Goal: Task Accomplishment & Management: Complete application form

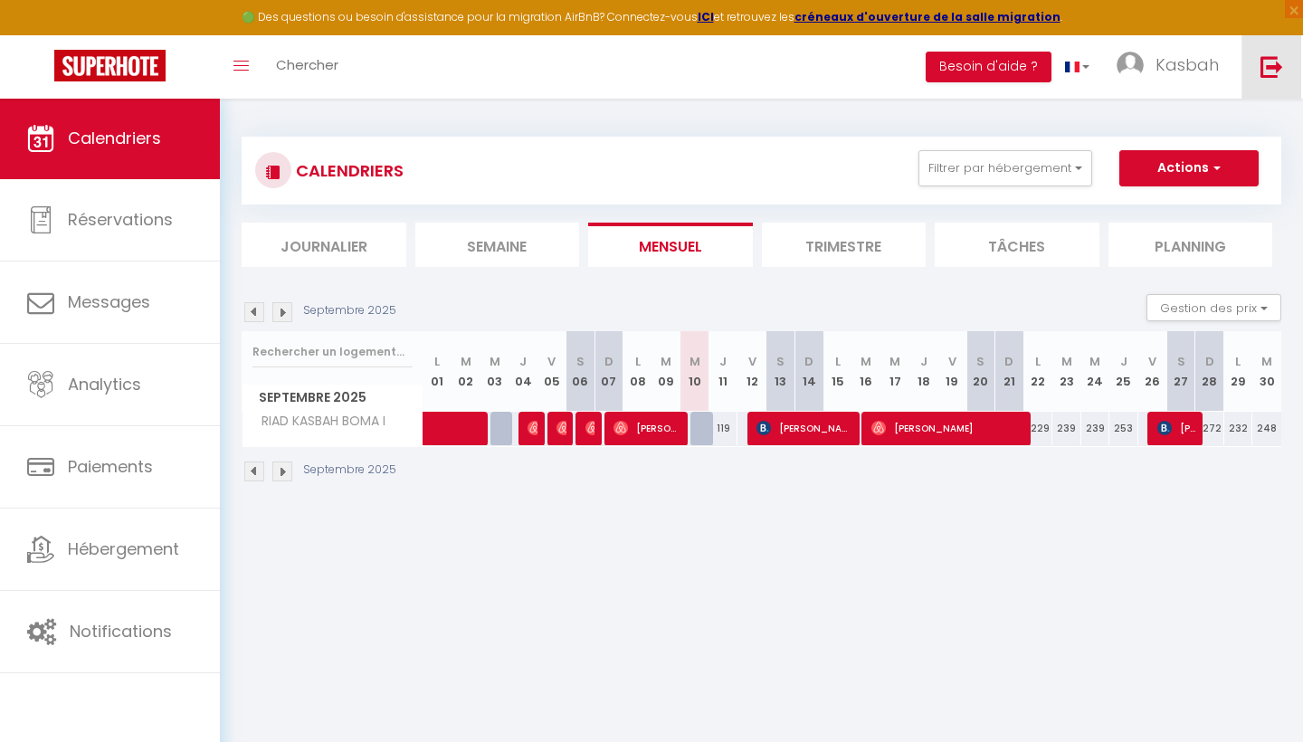
click at [1277, 62] on img at bounding box center [1272, 66] width 23 height 23
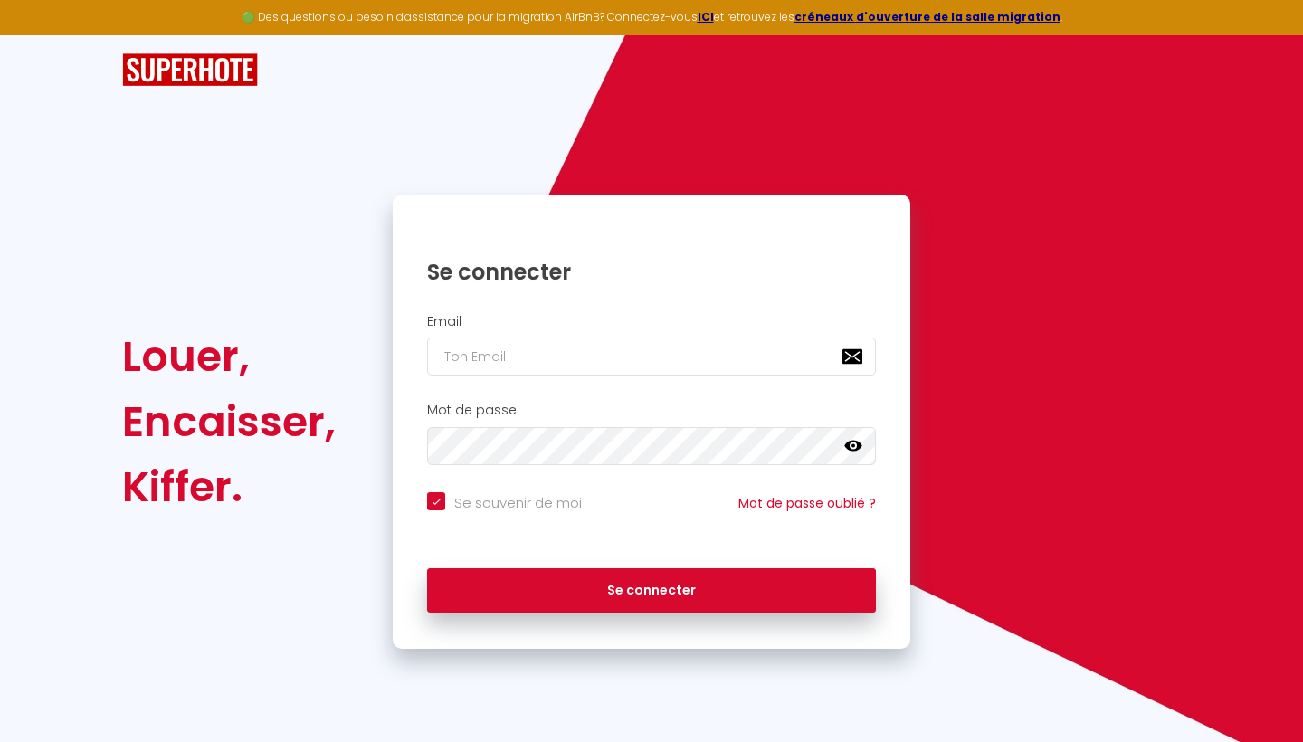
type input "i"
checkbox input "true"
type input "in"
checkbox input "true"
type input "inf"
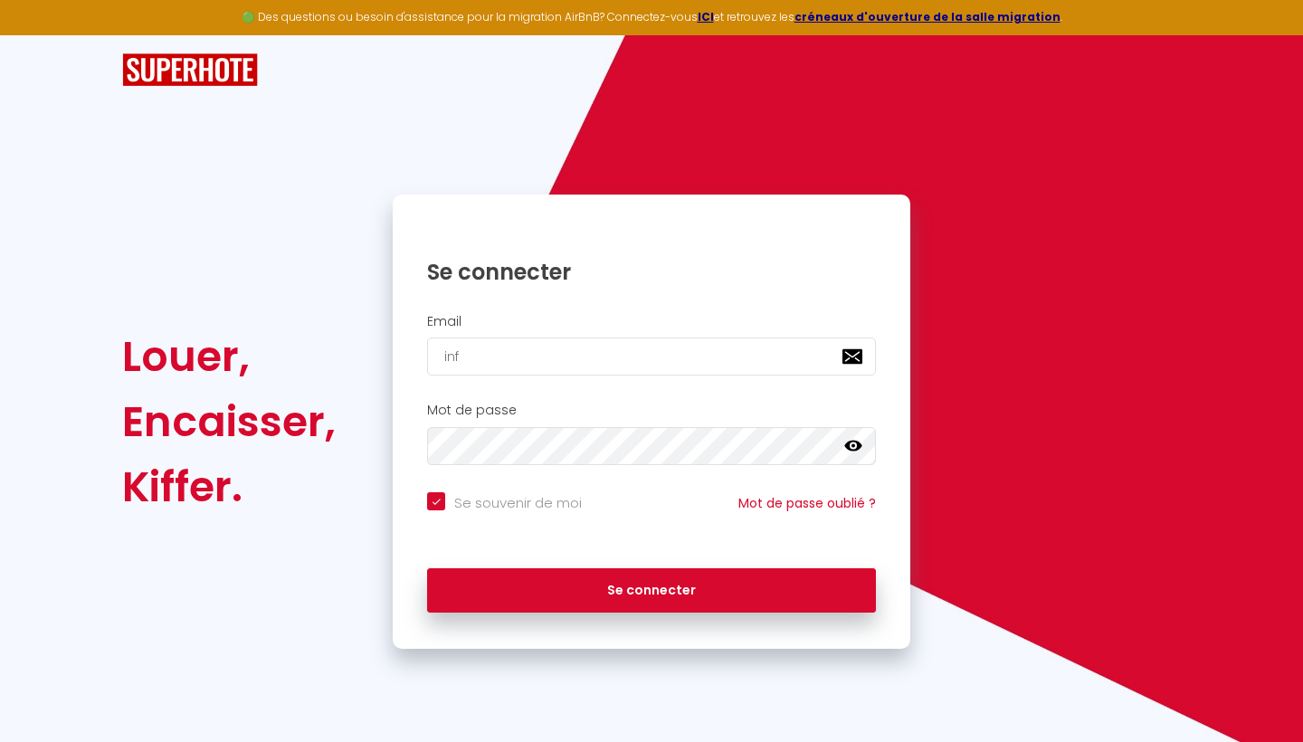
checkbox input "true"
type input "[EMAIL_ADDRESS][DOMAIN_NAME]"
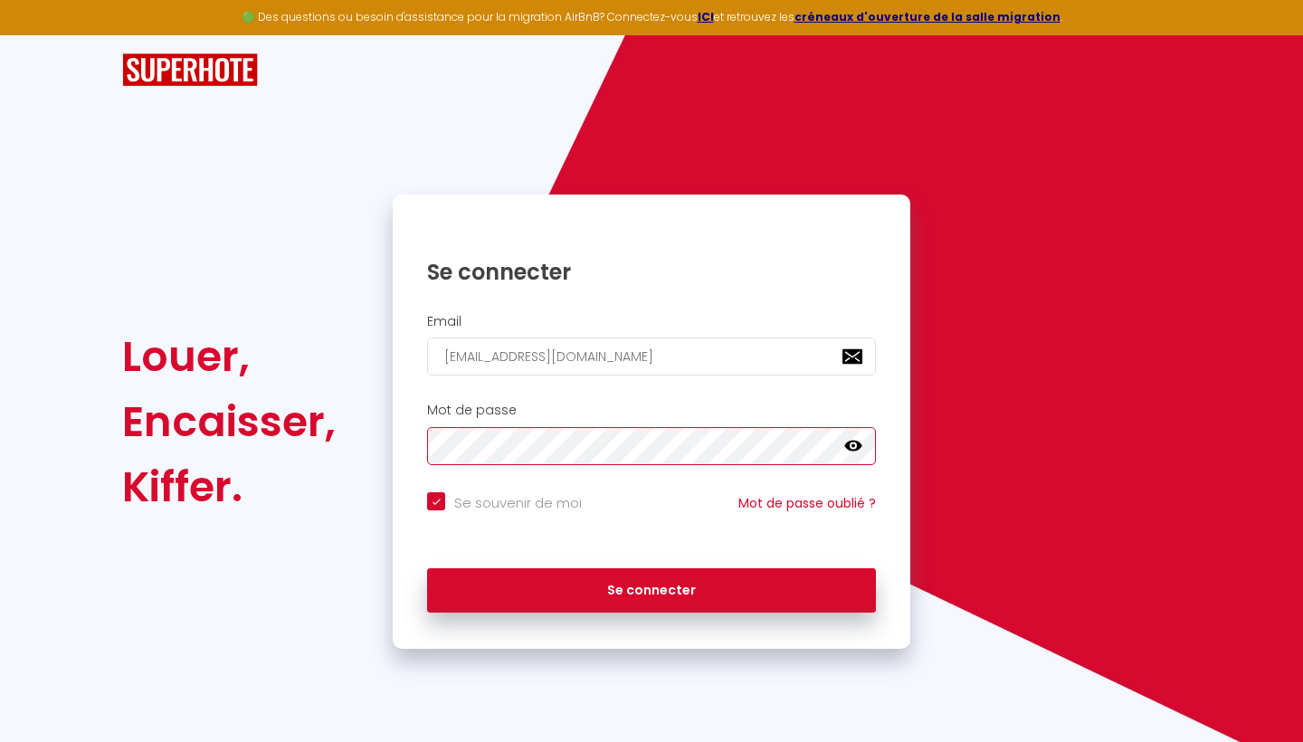
click at [652, 587] on button "Se connecter" at bounding box center [651, 590] width 449 height 45
checkbox input "true"
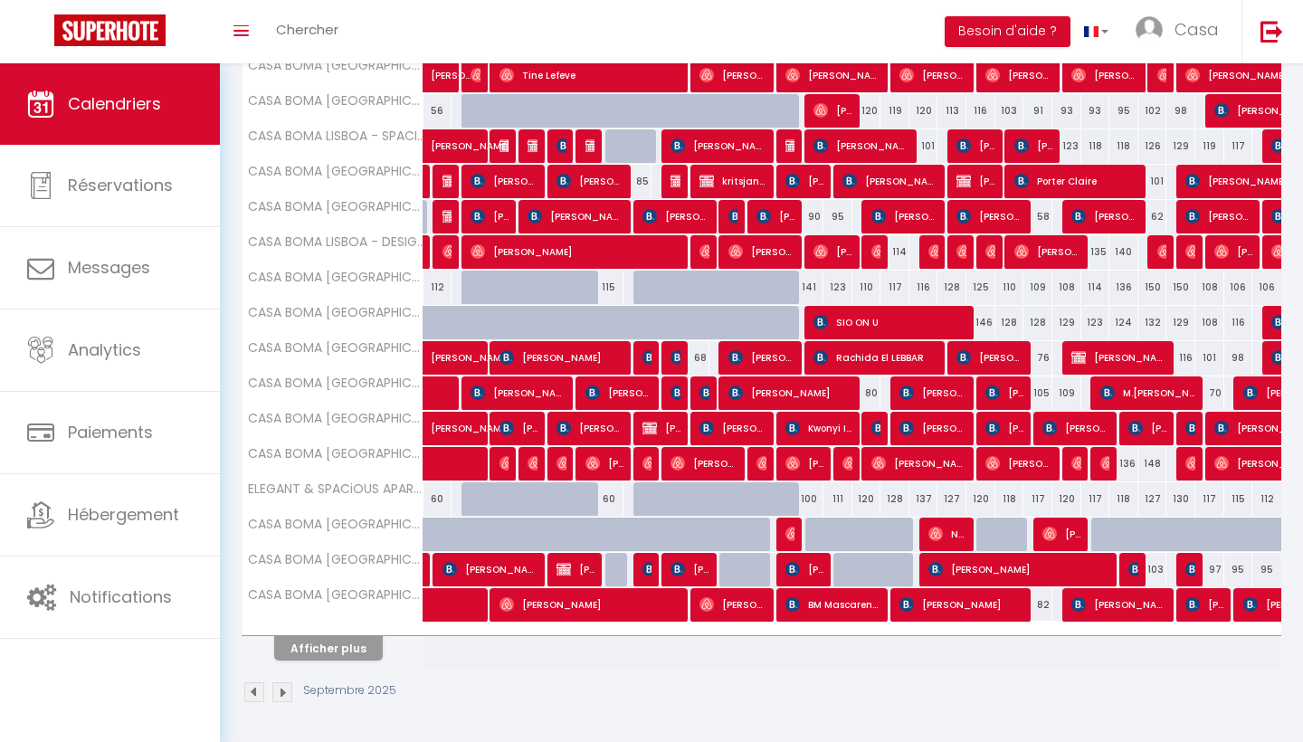
scroll to position [459, 0]
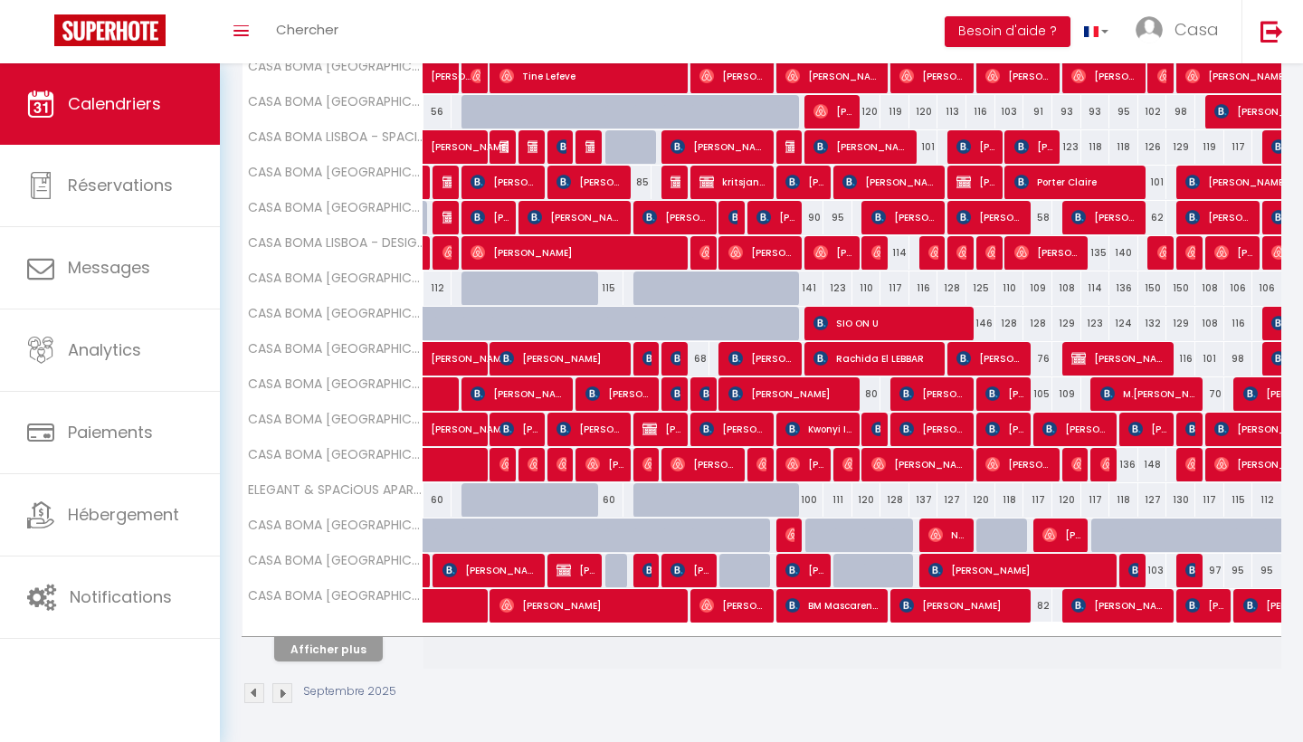
click at [362, 650] on button "Afficher plus" at bounding box center [328, 649] width 109 height 24
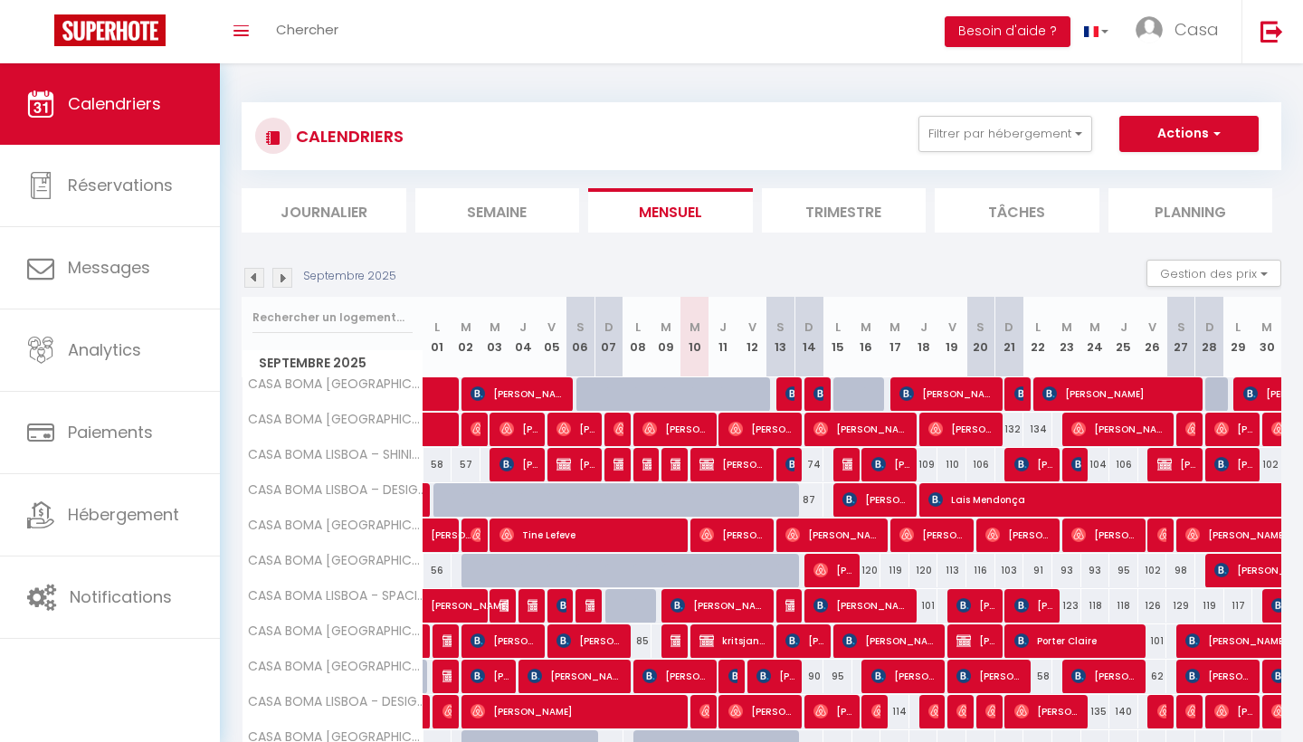
scroll to position [0, 0]
click at [321, 41] on link "Chercher" at bounding box center [307, 31] width 90 height 63
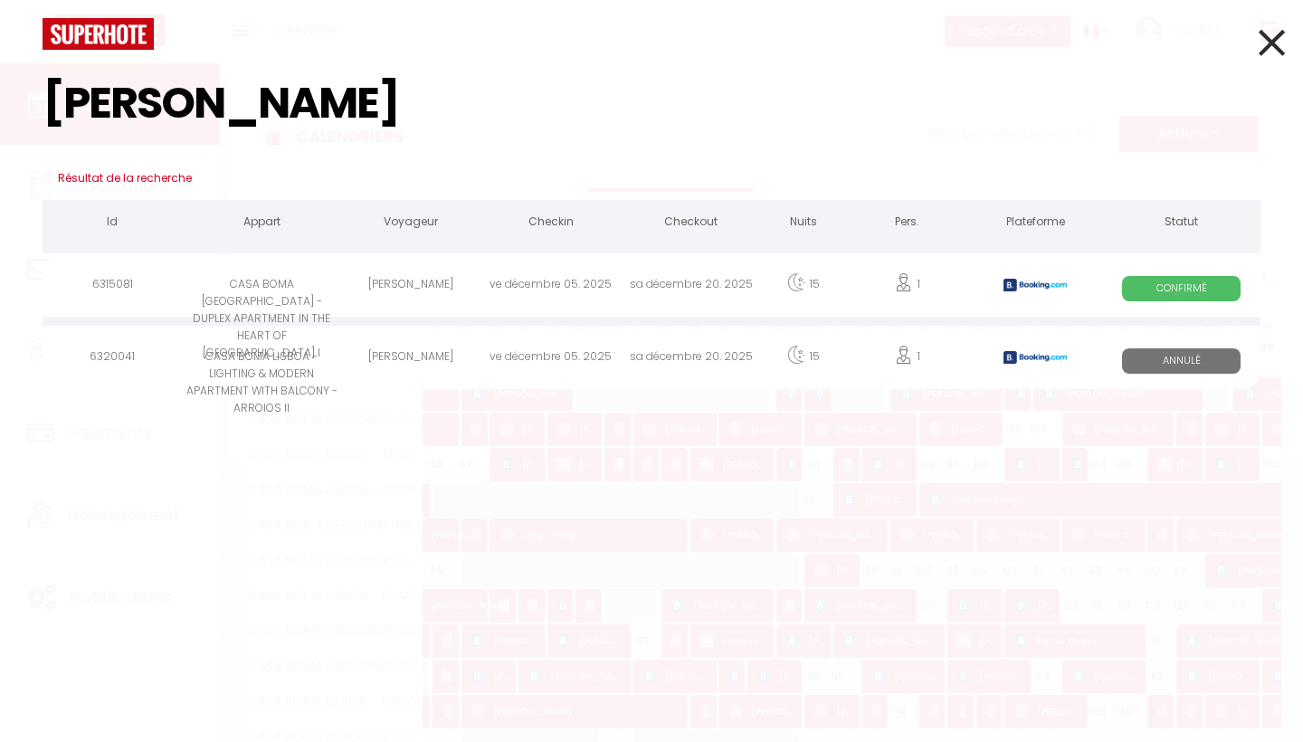
type input "[PERSON_NAME]"
click at [656, 360] on div "sa décembre 20. 2025" at bounding box center [691, 359] width 140 height 59
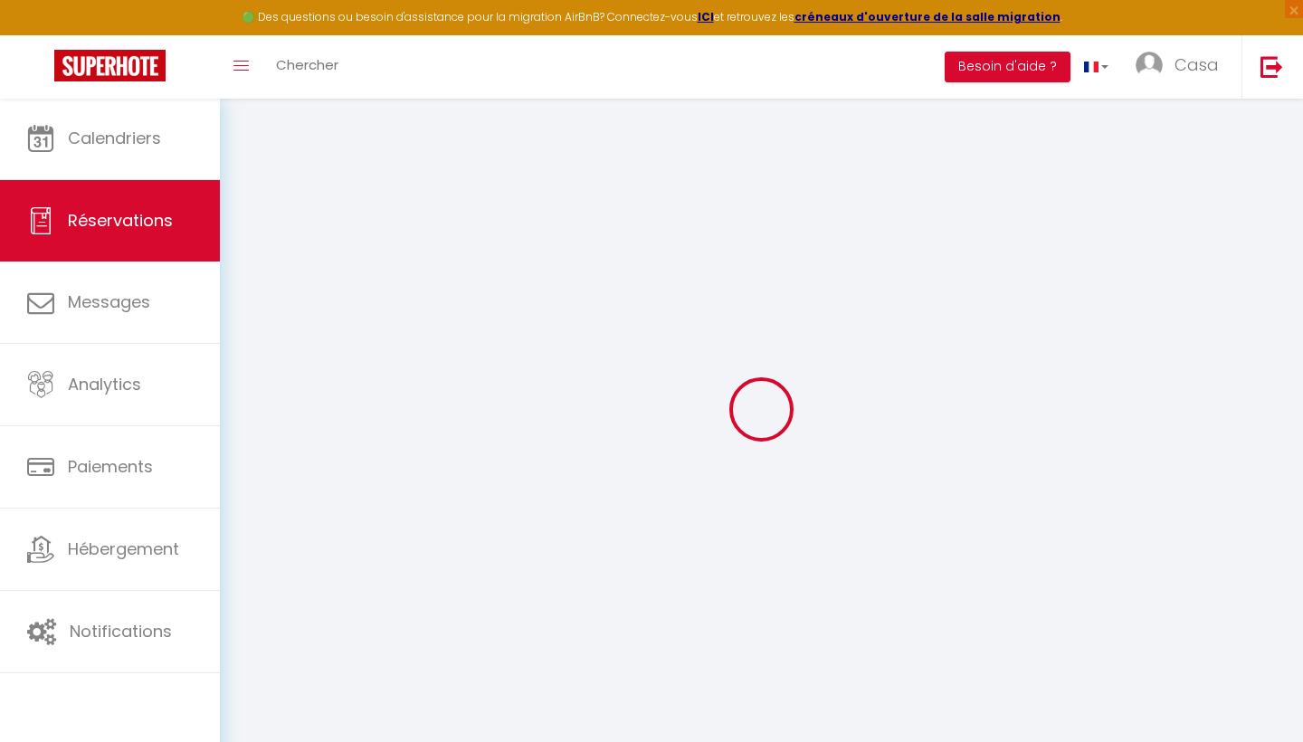
type input "[PERSON_NAME]"
type input "[EMAIL_ADDRESS][DOMAIN_NAME]"
type input "[PHONE_NUMBER]"
select select "CV"
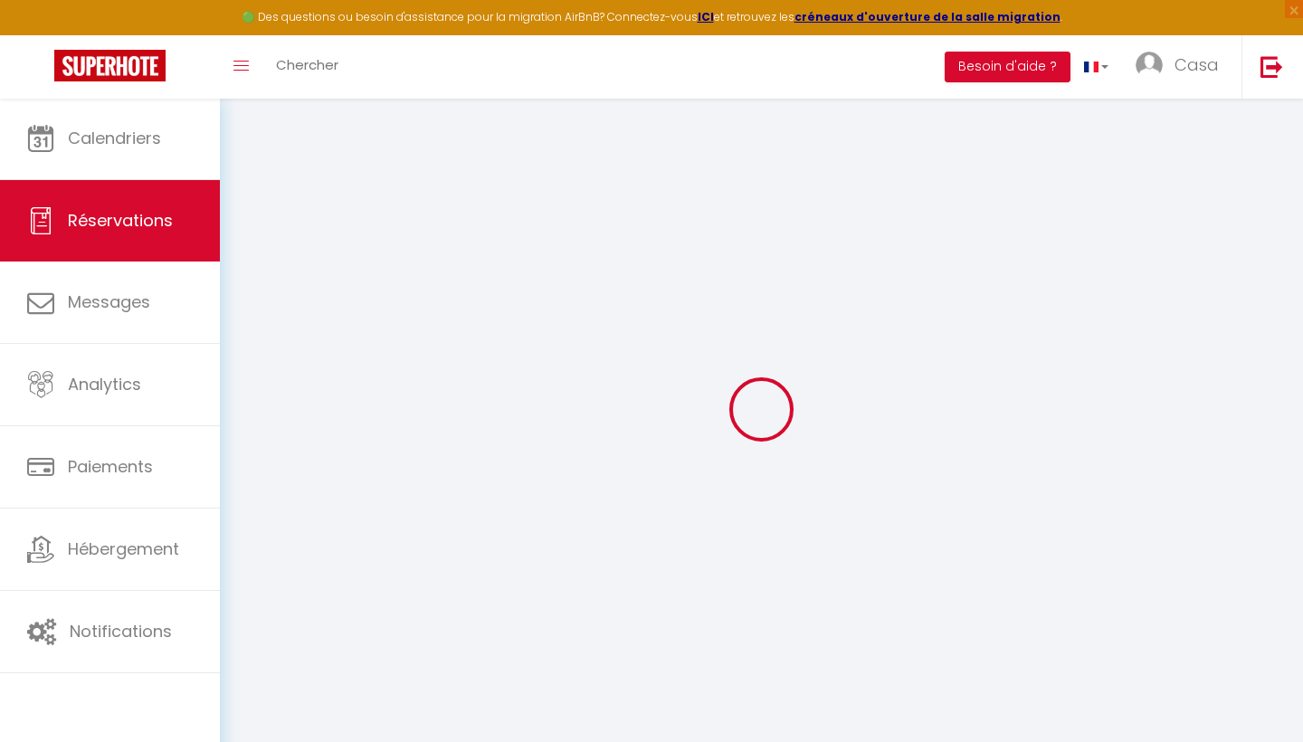
type input "118.55"
select select "6796"
select select "0"
select select
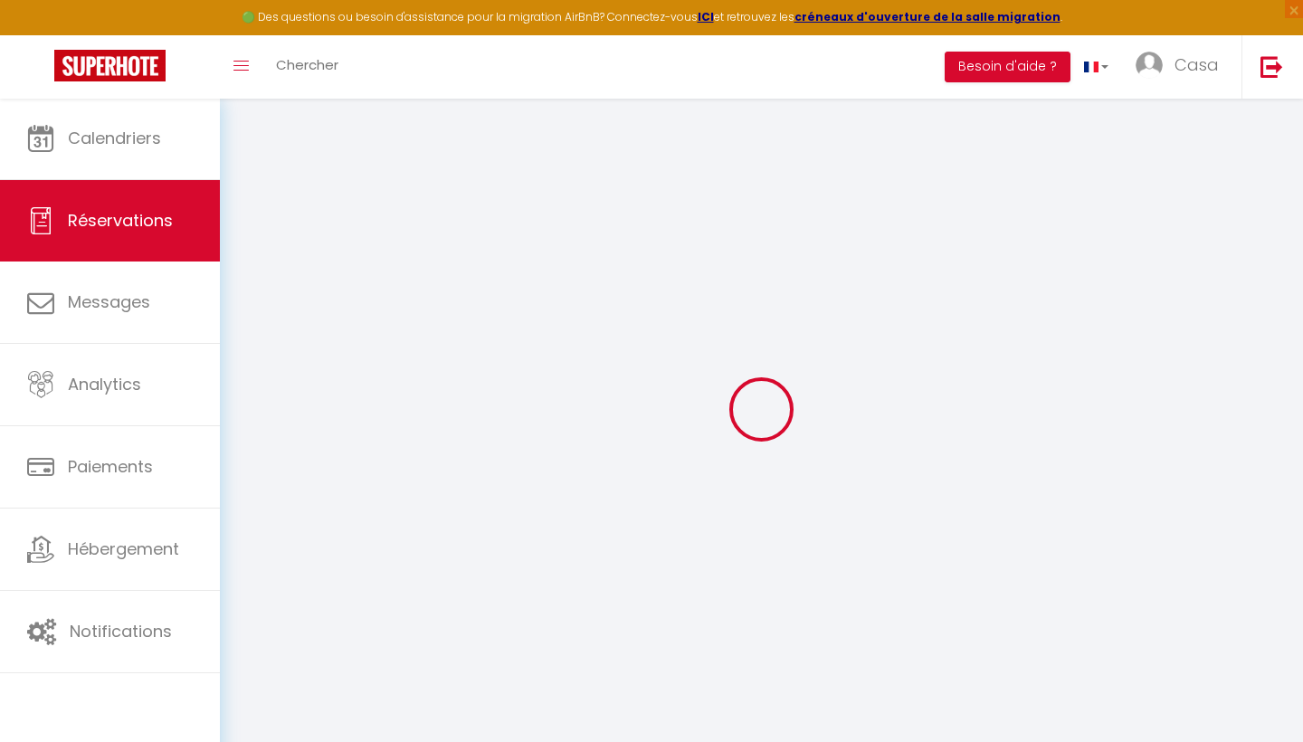
type input "1"
select select "10"
select select
type input "753.3"
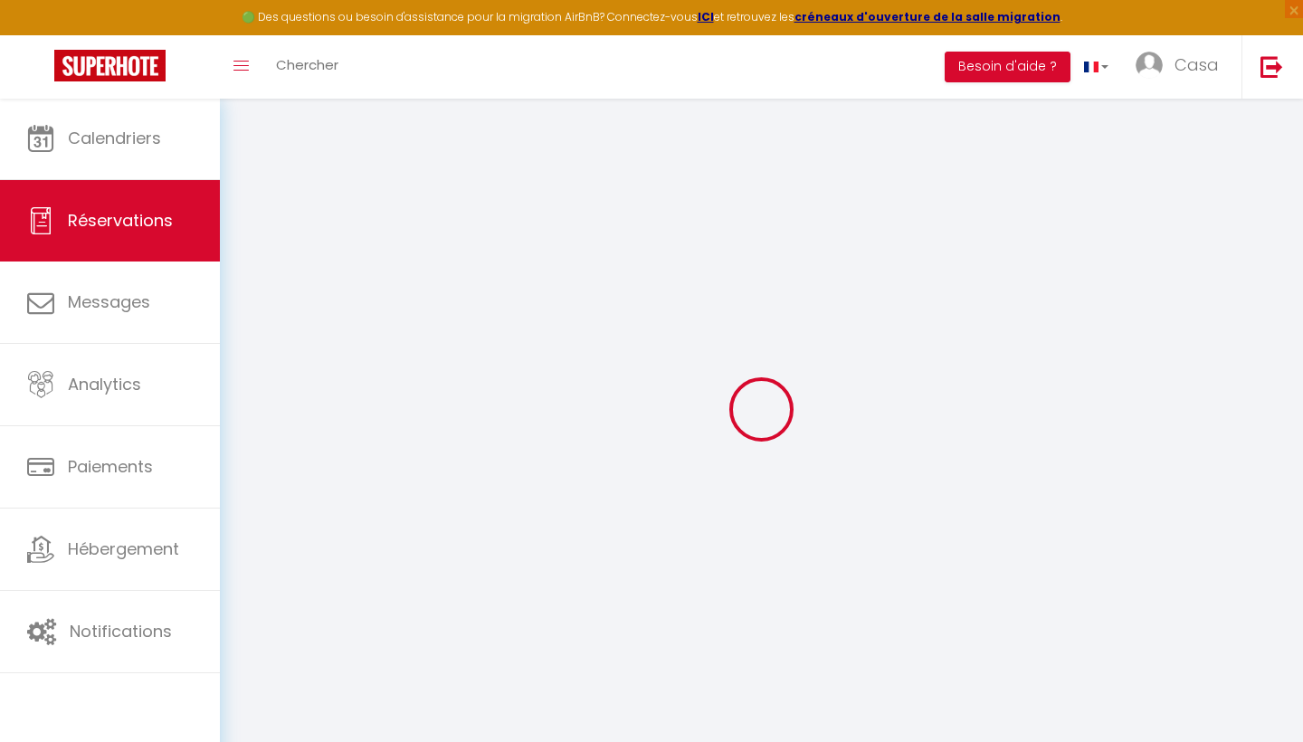
checkbox input "false"
type input "818.3"
select select "2"
type input "0"
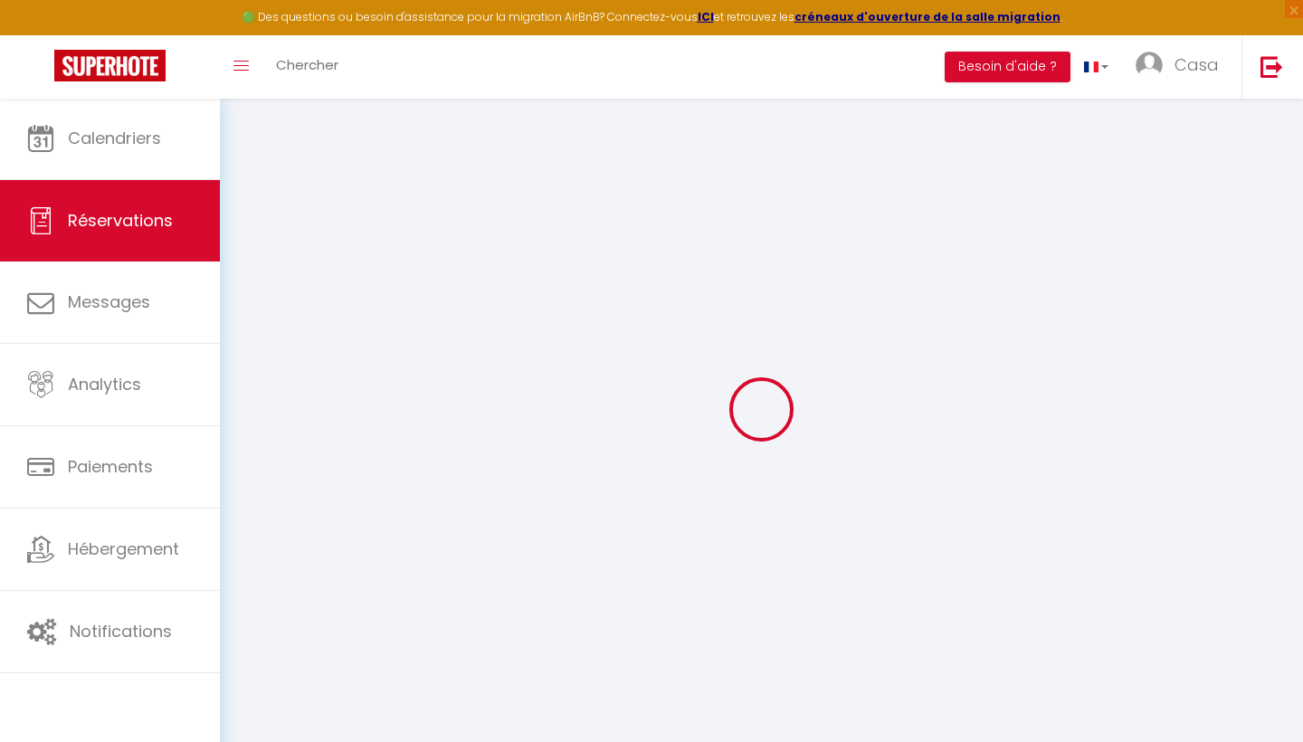
type input "0"
select select
select select "14"
checkbox input "false"
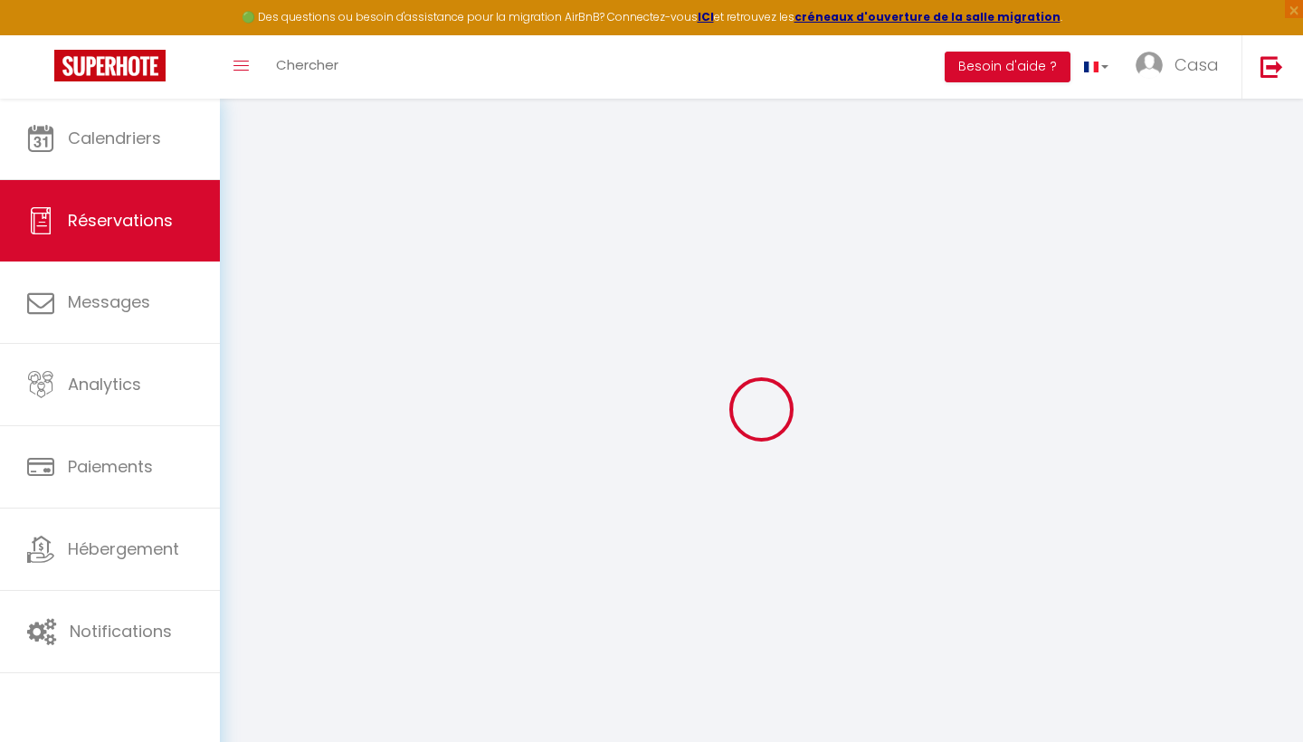
select select
checkbox input "false"
select select
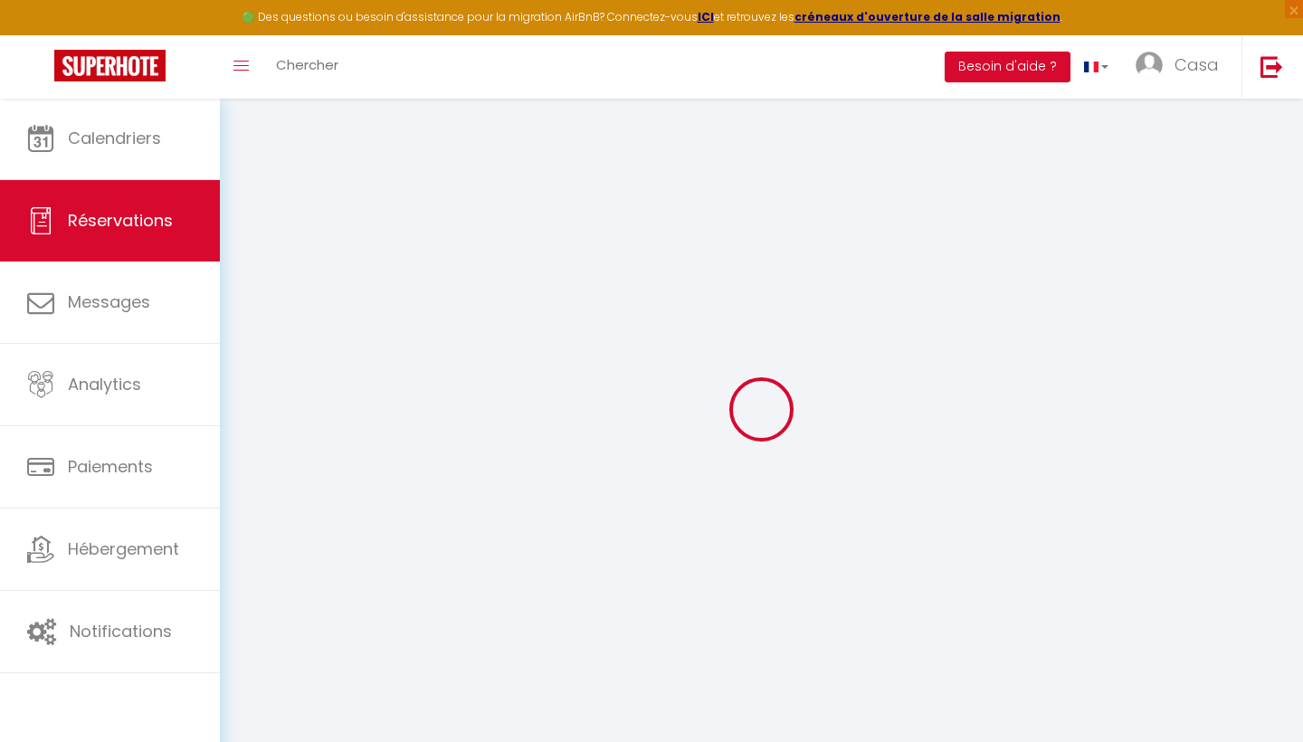
checkbox input "false"
select select
checkbox input "false"
type textarea "Approximate time of arrival: between 08:00 and 09:00"
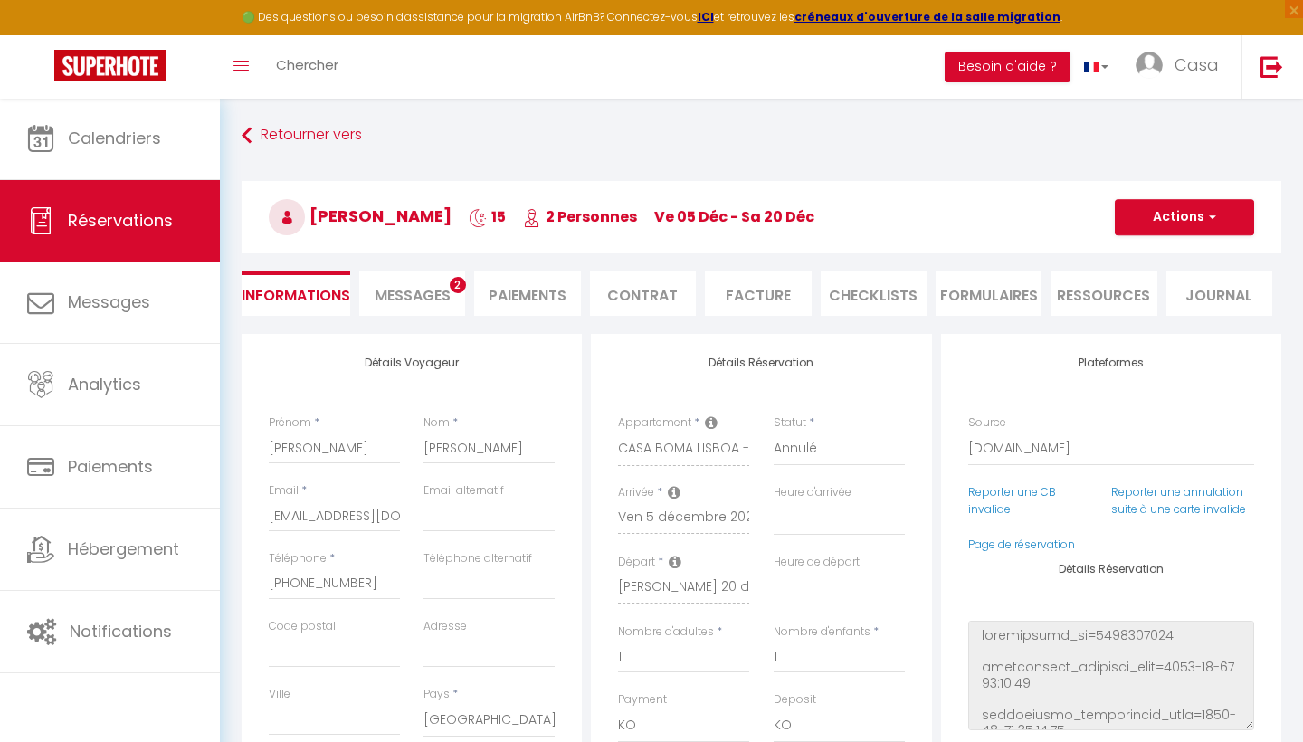
type input "37"
type input "28"
select select
checkbox input "false"
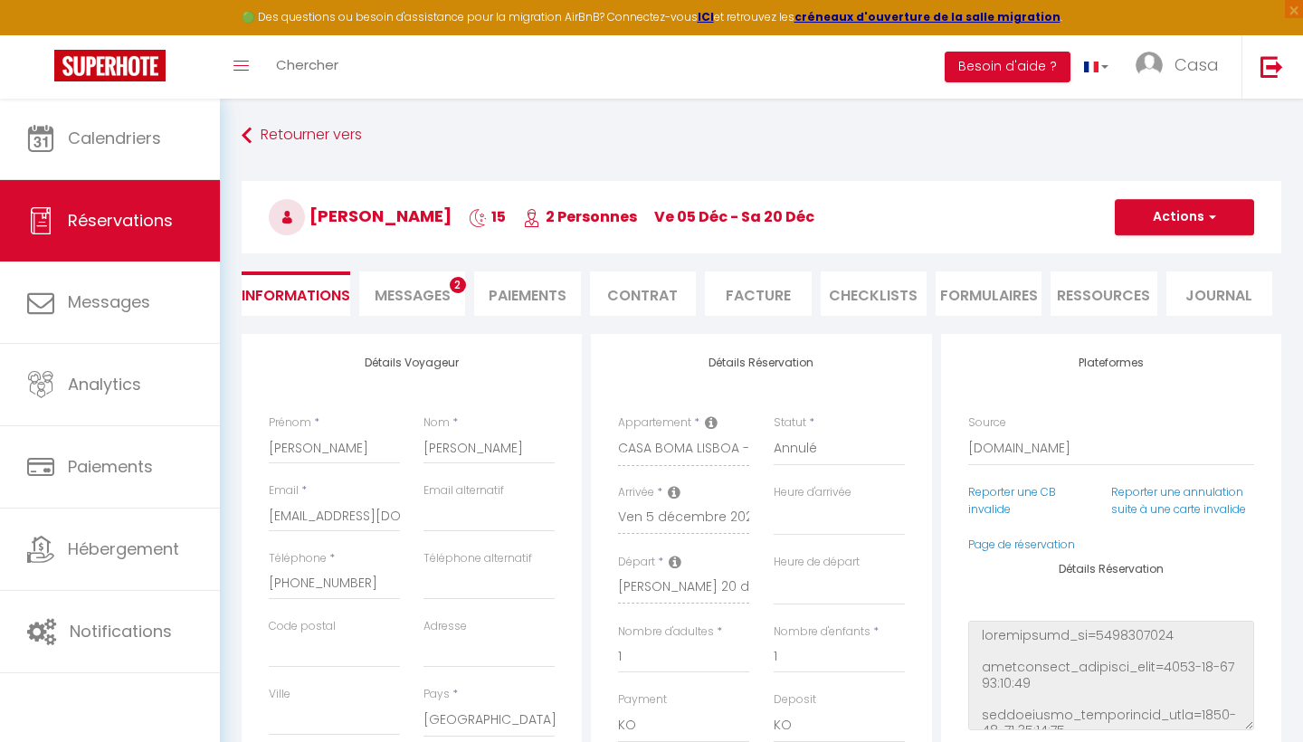
select select
